Goal: Transaction & Acquisition: Register for event/course

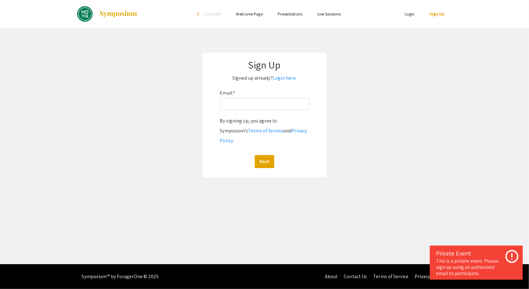
click at [253, 123] on div "Email: * By signing up, you agree to Symposium’s Terms of Service and Privacy P…" at bounding box center [264, 128] width 89 height 80
click at [270, 110] on input "Email: *" at bounding box center [264, 104] width 89 height 12
click at [346, 115] on app-signup "Sign Up Signed up already? Login here. Email: * By signing up, you agree to Sym…" at bounding box center [264, 115] width 529 height 125
click at [266, 110] on input "Email: *" at bounding box center [264, 104] width 89 height 12
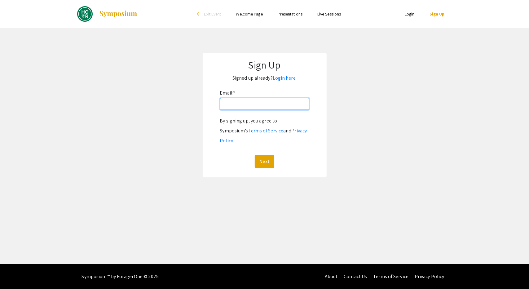
type input "[EMAIL_ADDRESS][DOMAIN_NAME]"
click at [273, 168] on button "Next" at bounding box center [265, 161] width 20 height 13
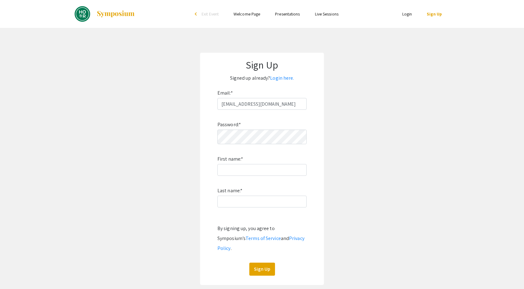
click at [374, 128] on app-signup "Sign Up Signed up already? Login here. Email: * [EMAIL_ADDRESS][DOMAIN_NAME] Pa…" at bounding box center [262, 169] width 524 height 232
click at [291, 24] on ul "Skip navigation arrow_back_ios Exit Event Welcome Page Presentations Live Sessi…" at bounding box center [262, 14] width 124 height 28
click at [300, 14] on link "Presentations" at bounding box center [287, 14] width 25 height 6
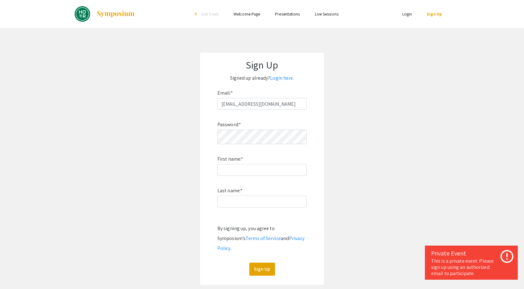
click at [287, 16] on link "Presentations" at bounding box center [287, 14] width 25 height 6
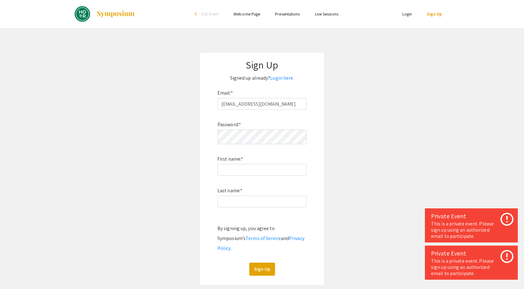
click at [292, 16] on link "Presentations" at bounding box center [287, 14] width 25 height 6
